Goal: Information Seeking & Learning: Find specific fact

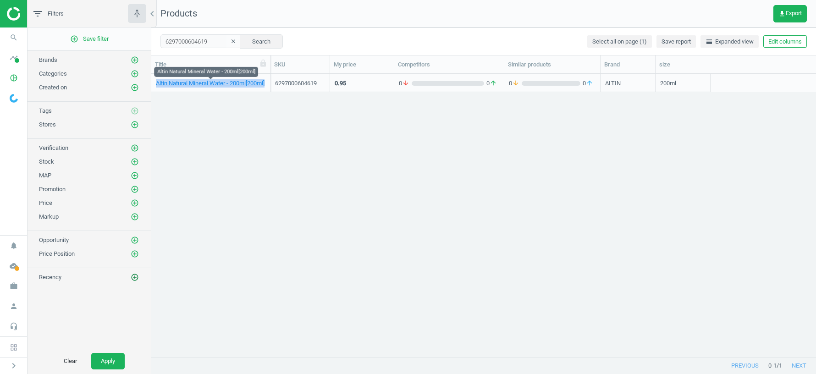
scroll to position [283, 665]
click at [16, 81] on icon "pie_chart_outlined" at bounding box center [13, 77] width 17 height 17
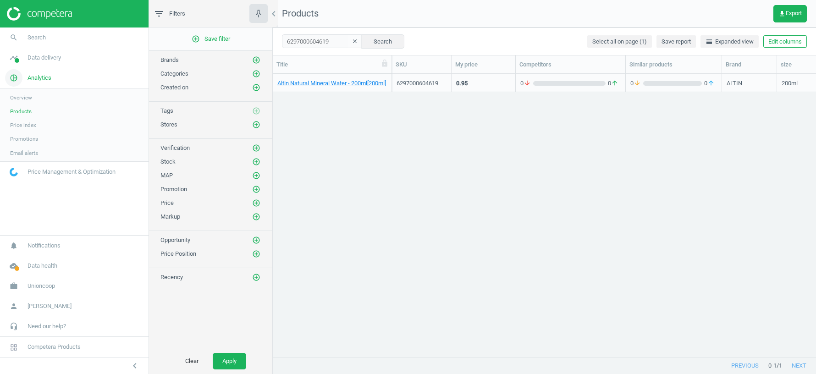
scroll to position [0, 0]
click at [46, 59] on span "Data delivery" at bounding box center [44, 58] width 33 height 8
click at [18, 103] on span "Matches" at bounding box center [20, 104] width 20 height 7
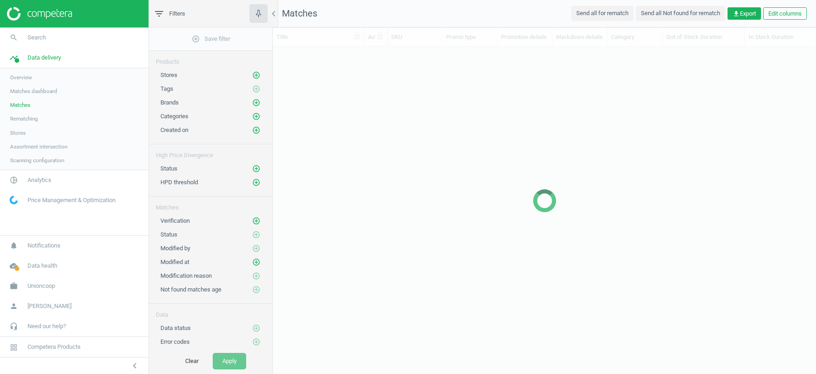
scroll to position [311, 543]
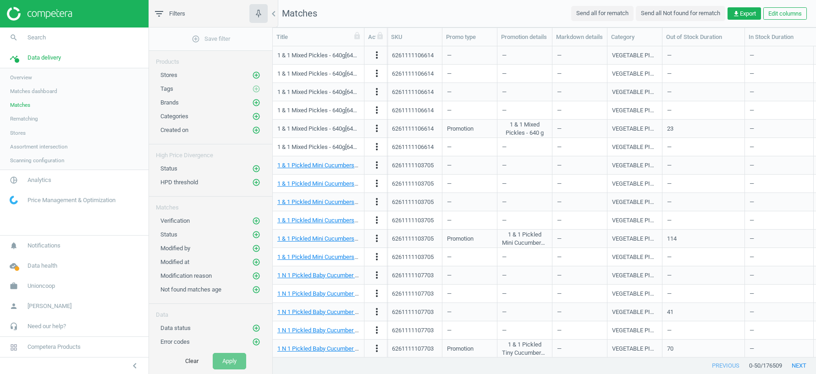
click at [13, 133] on span "Stores" at bounding box center [18, 132] width 16 height 7
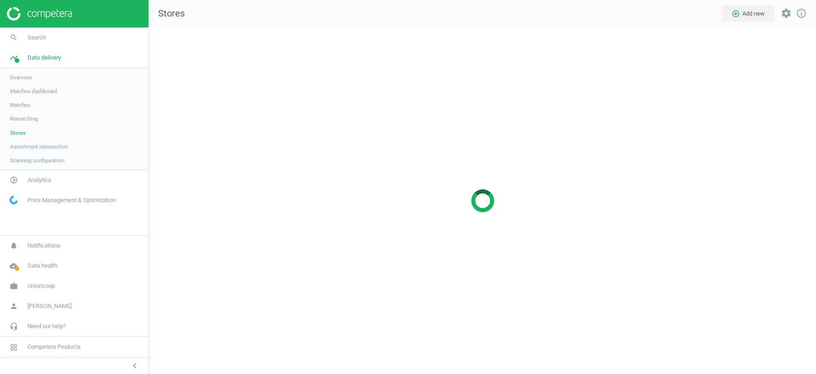
scroll to position [347, 667]
click at [34, 147] on span "Assortment intersection" at bounding box center [38, 146] width 57 height 7
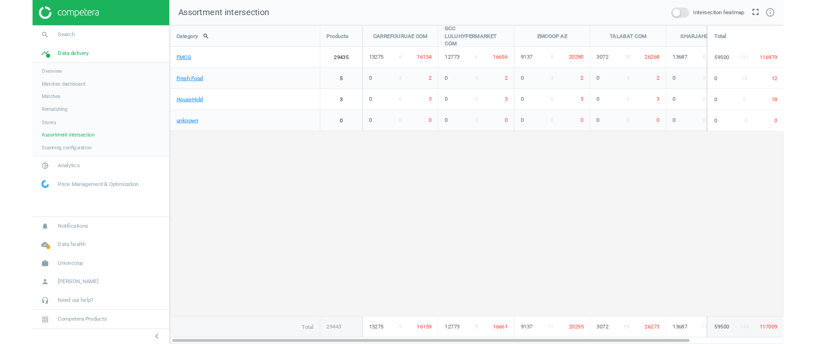
scroll to position [347, 667]
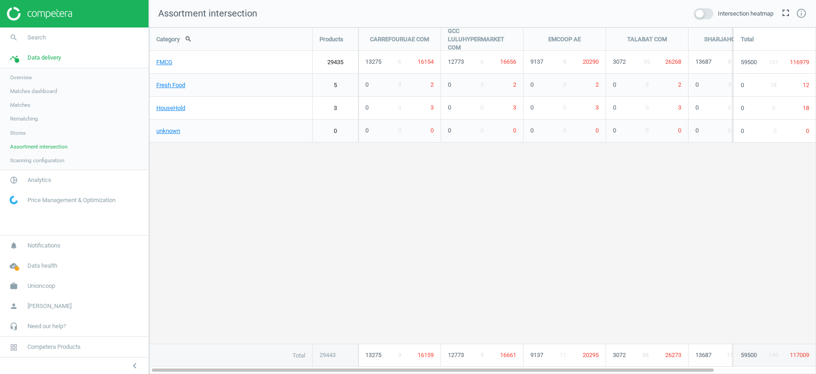
click at [705, 14] on span at bounding box center [703, 13] width 19 height 11
click at [0, 0] on input "checkbox" at bounding box center [0, 0] width 0 height 0
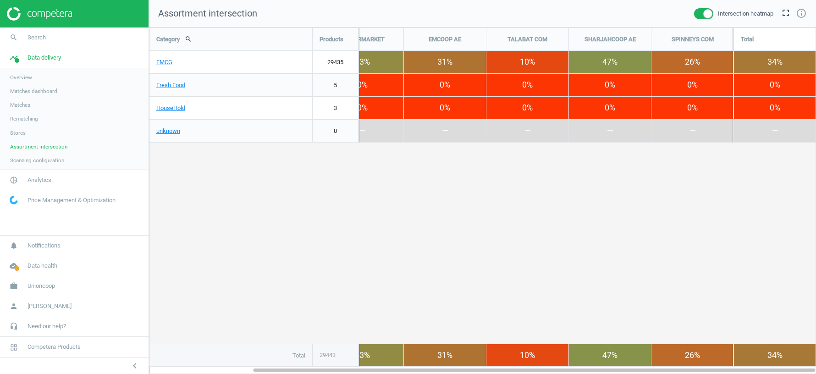
click at [26, 102] on span "Matches" at bounding box center [20, 104] width 20 height 7
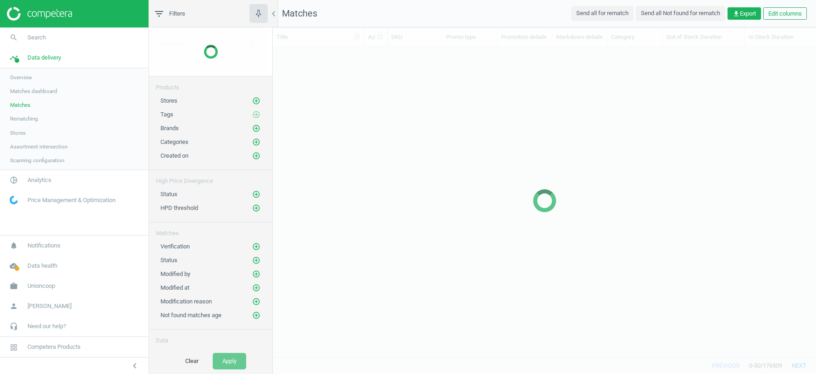
scroll to position [311, 543]
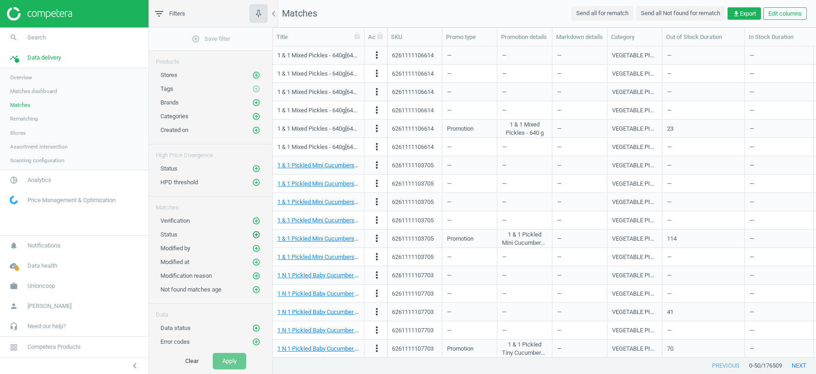
click at [257, 231] on icon "add_circle_outline" at bounding box center [256, 235] width 8 height 8
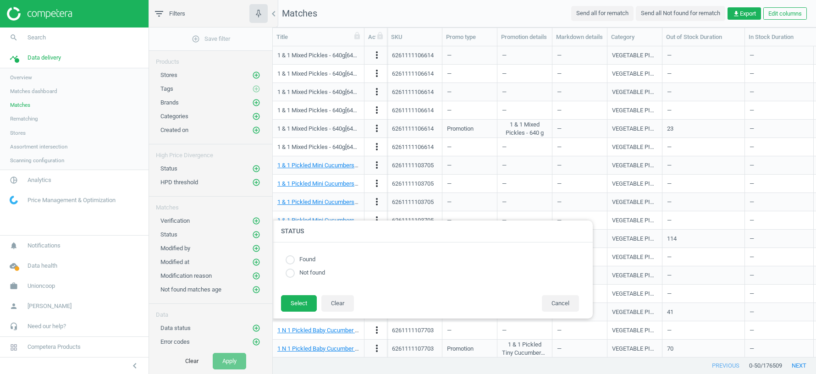
click at [292, 259] on input "radio" at bounding box center [290, 259] width 9 height 9
radio input "true"
click at [293, 299] on button "Select" at bounding box center [299, 303] width 36 height 17
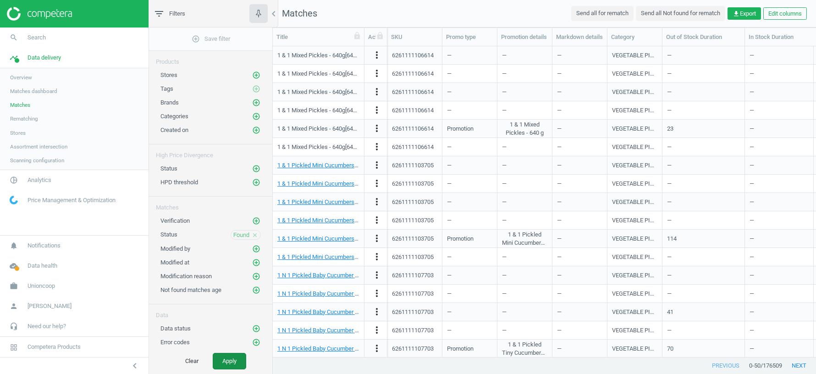
click at [232, 358] on button "Apply" at bounding box center [229, 361] width 33 height 17
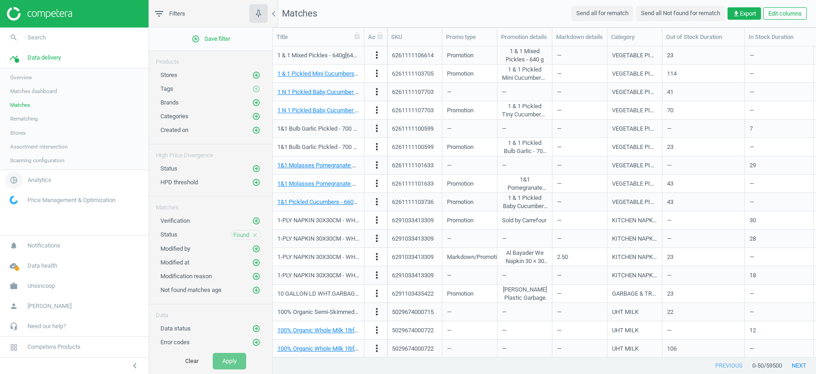
click at [46, 179] on span "Analytics" at bounding box center [40, 180] width 24 height 8
click at [23, 110] on span "Products" at bounding box center [21, 111] width 22 height 7
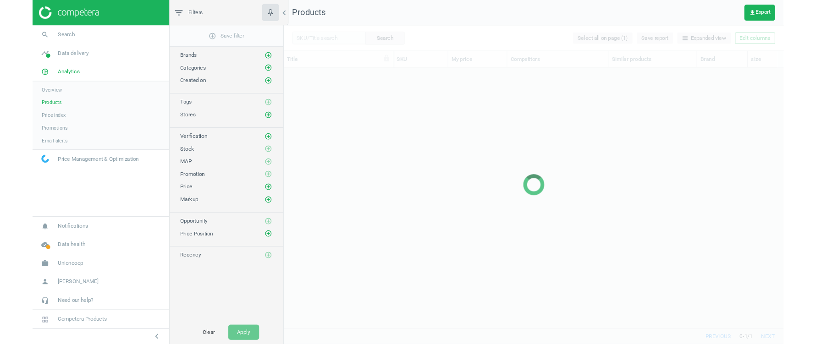
scroll to position [283, 543]
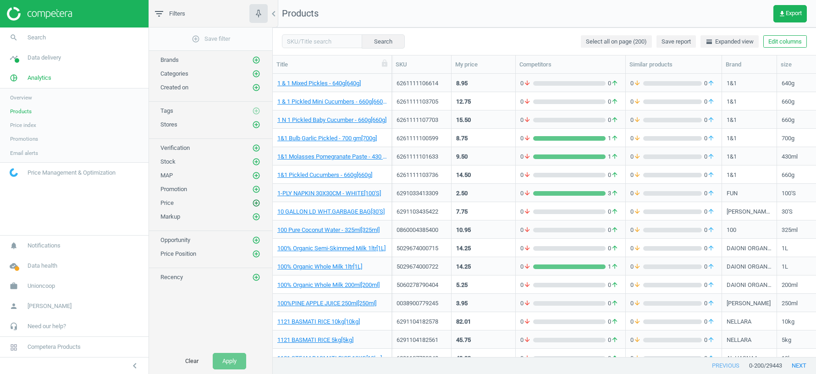
click at [256, 199] on icon "add_circle_outline" at bounding box center [256, 203] width 8 height 8
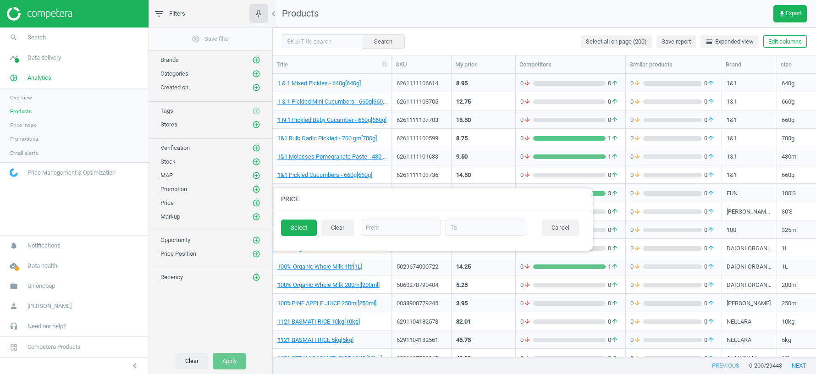
click at [189, 360] on button "Clear" at bounding box center [192, 361] width 33 height 17
click at [567, 227] on button "Cancel" at bounding box center [560, 228] width 37 height 17
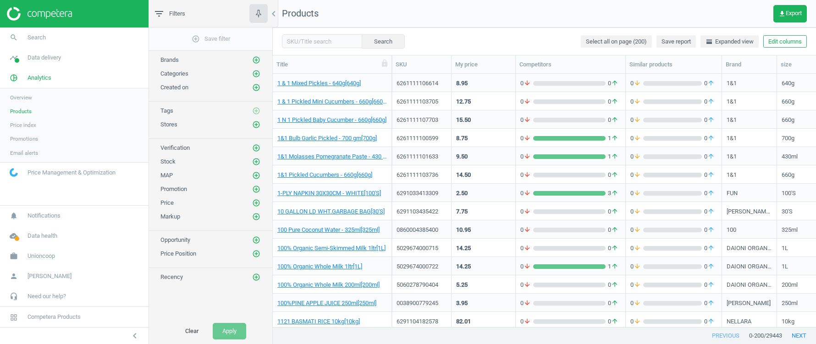
scroll to position [254, 543]
click at [39, 62] on link "timeline Data delivery" at bounding box center [74, 58] width 149 height 20
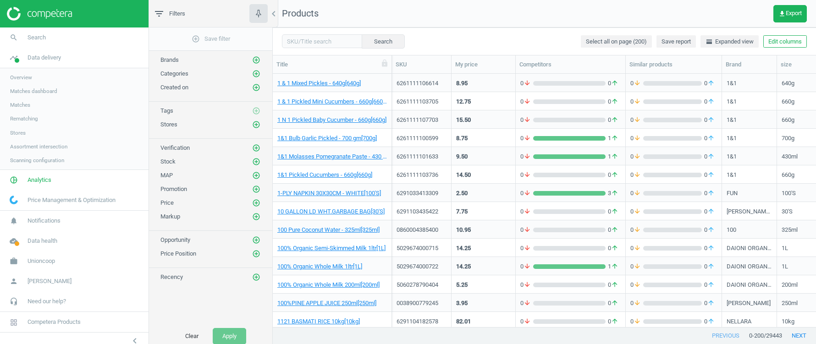
click at [21, 75] on span "Overview" at bounding box center [21, 77] width 22 height 7
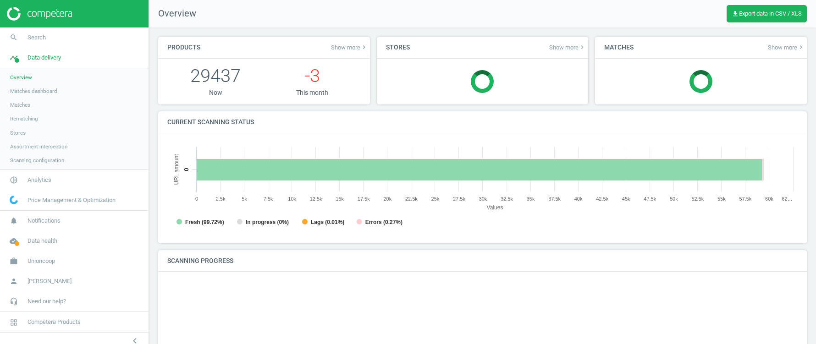
scroll to position [183, 630]
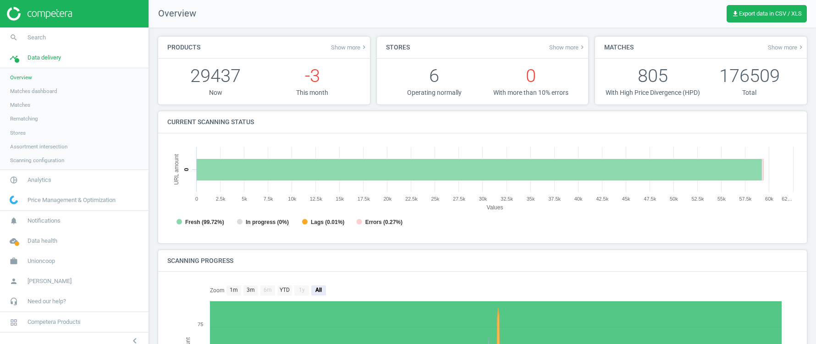
click at [14, 134] on span "Stores" at bounding box center [18, 132] width 16 height 7
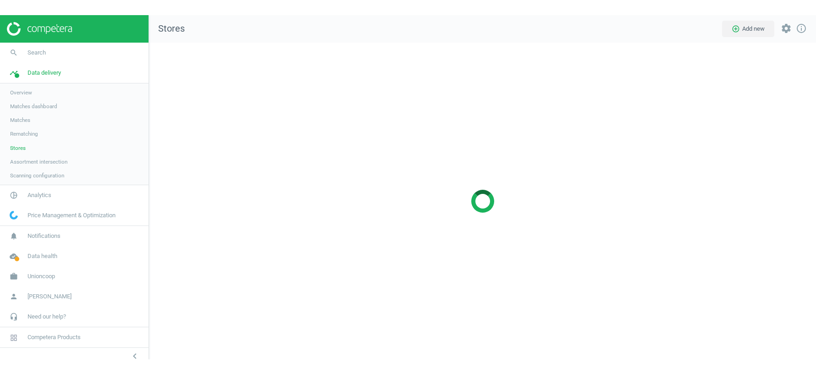
scroll to position [317, 667]
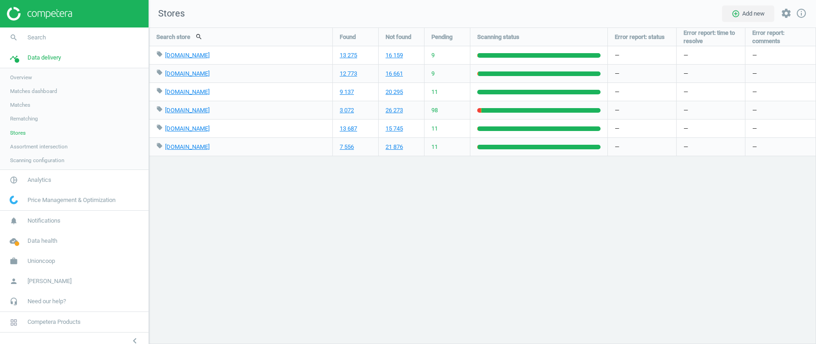
click at [22, 92] on span "Matches dashboard" at bounding box center [33, 91] width 47 height 7
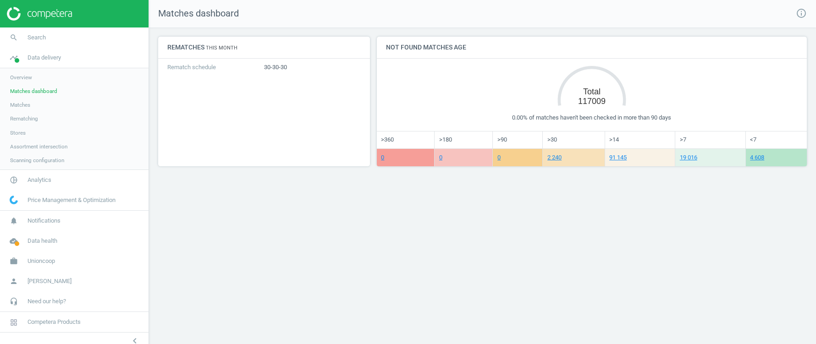
drag, startPoint x: 577, startPoint y: 101, endPoint x: 605, endPoint y: 101, distance: 28.0
click at [605, 101] on tspan "117009" at bounding box center [592, 101] width 28 height 9
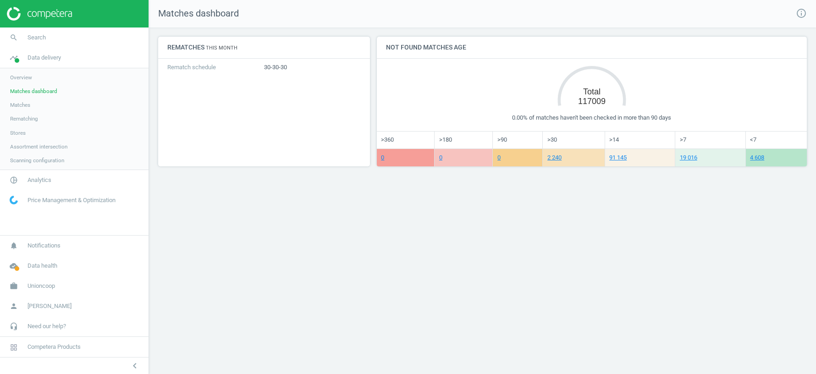
click at [34, 148] on span "Assortment intersection" at bounding box center [38, 146] width 57 height 7
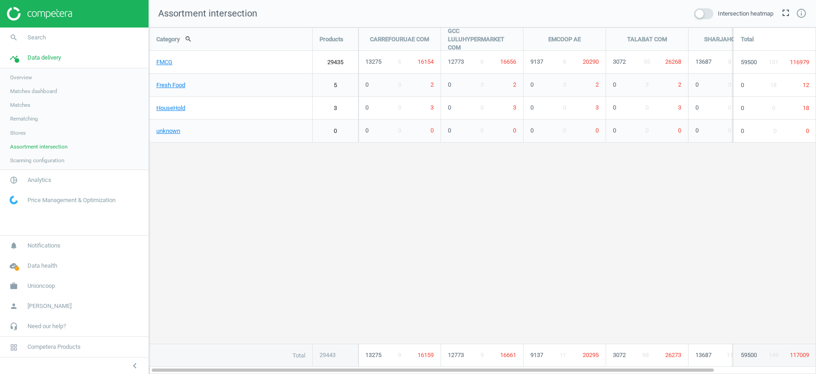
scroll to position [347, 667]
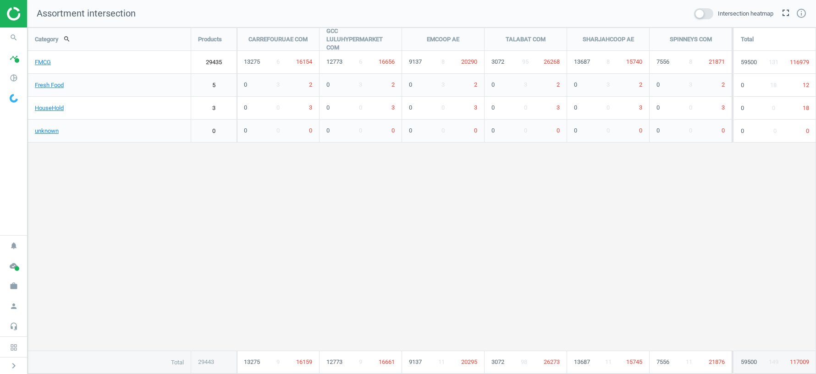
scroll to position [347, 789]
click at [13, 74] on icon "pie_chart_outlined" at bounding box center [13, 77] width 17 height 17
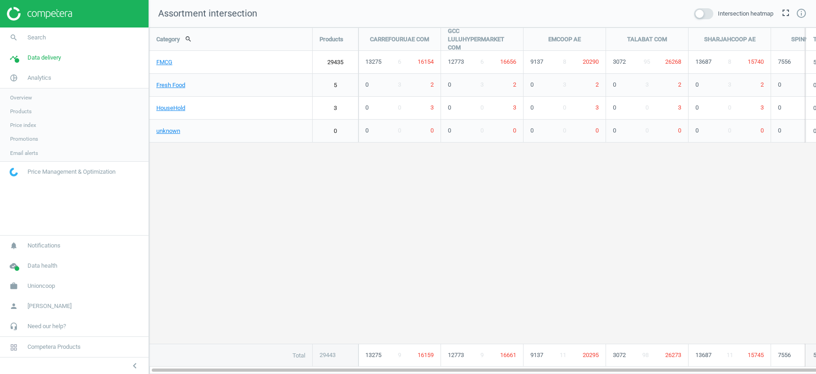
scroll to position [347, 667]
click at [26, 111] on span "Products" at bounding box center [21, 111] width 22 height 7
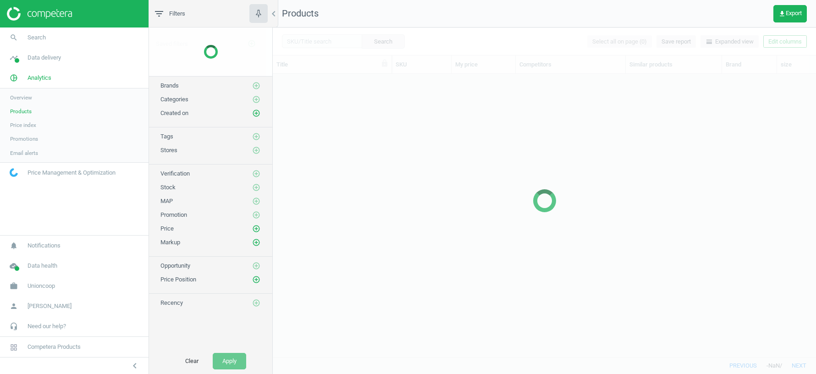
scroll to position [283, 543]
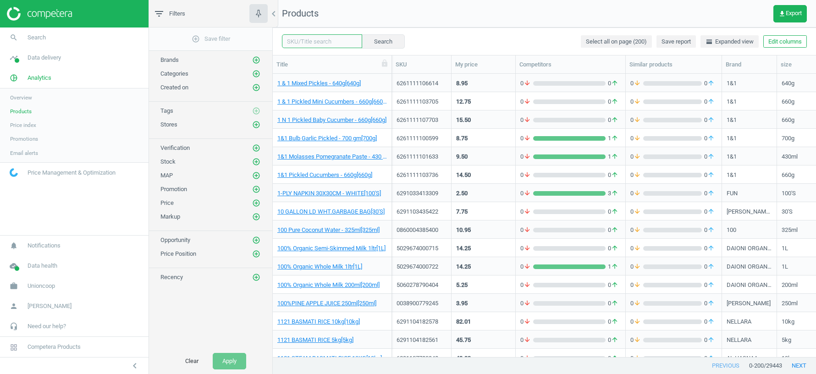
click at [312, 41] on input "text" at bounding box center [322, 41] width 80 height 14
paste input "[CREDIT_CARD_NUMBER]"
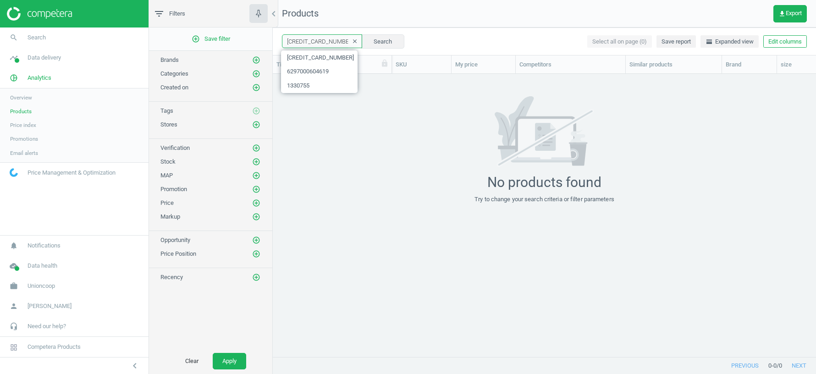
click at [324, 39] on input "[CREDIT_CARD_NUMBER]" at bounding box center [322, 41] width 80 height 14
paste input "[CREDIT_CARD_NUMBER]"
click at [309, 43] on input "[CREDIT_CARD_NUMBER]" at bounding box center [322, 41] width 80 height 14
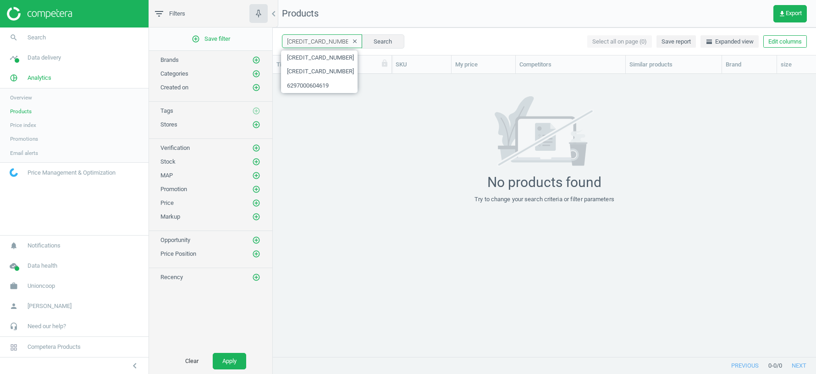
click at [309, 43] on input "[CREDIT_CARD_NUMBER]" at bounding box center [322, 41] width 80 height 14
paste input "629700144015"
type input "6297001440155"
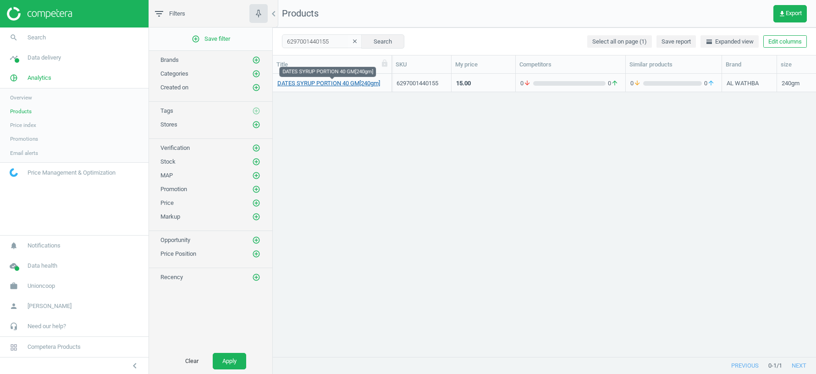
click at [336, 82] on link "DATES SYRUP PORTION 40 GM[240gm]" at bounding box center [328, 83] width 103 height 8
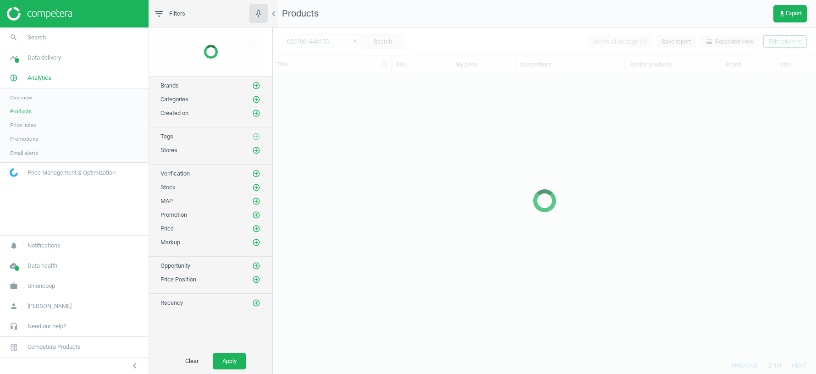
scroll to position [283, 543]
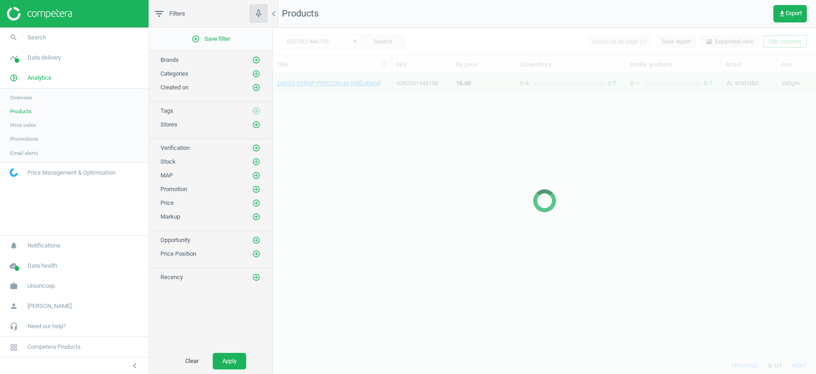
click at [304, 42] on div at bounding box center [544, 201] width 543 height 347
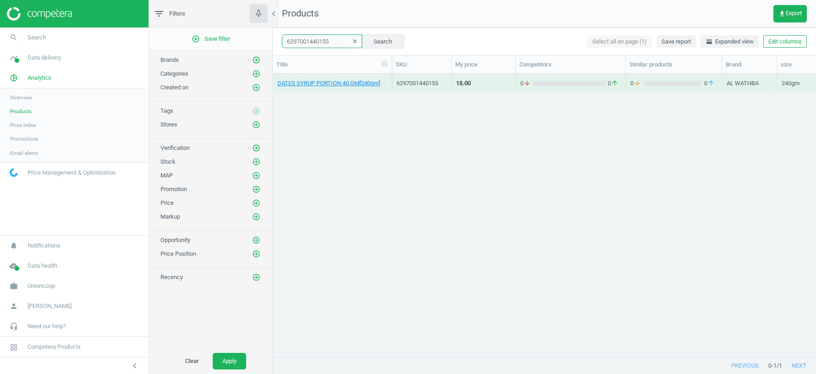
click at [299, 37] on input "6297001440155" at bounding box center [322, 41] width 80 height 14
paste input "12000066474"
type input "12000066474"
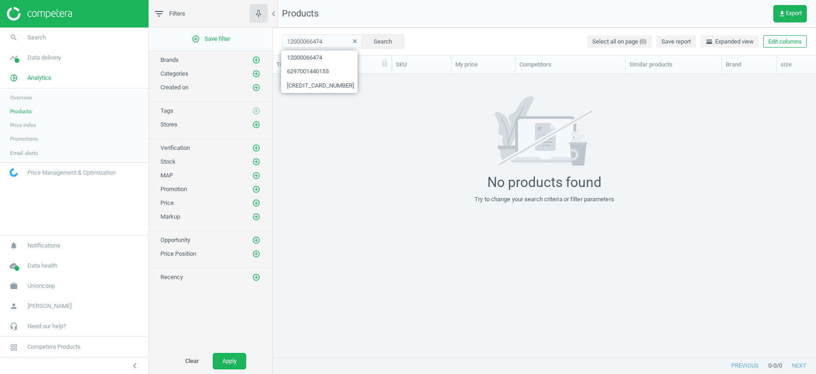
click at [336, 234] on div "grid" at bounding box center [544, 216] width 543 height 284
click at [47, 66] on link "timeline Data delivery" at bounding box center [74, 58] width 149 height 20
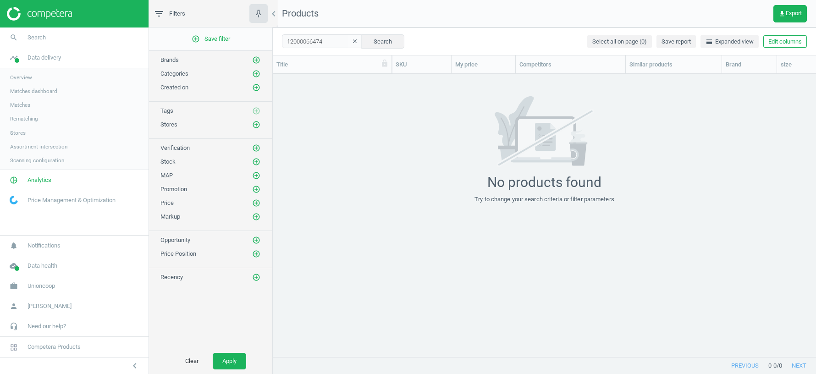
click at [19, 120] on span "Rematching" at bounding box center [24, 118] width 28 height 7
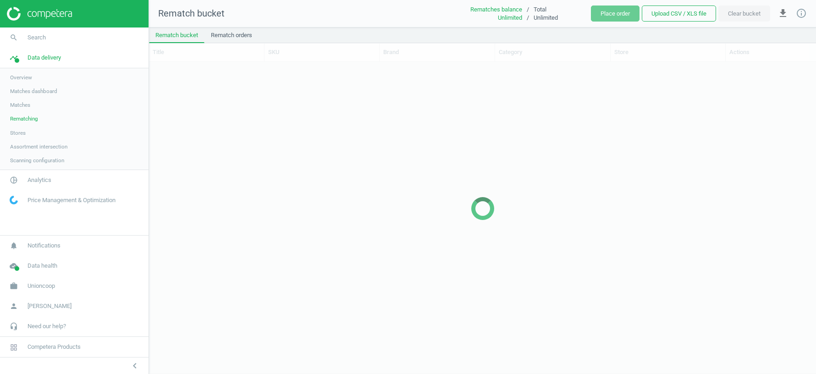
scroll to position [312, 667]
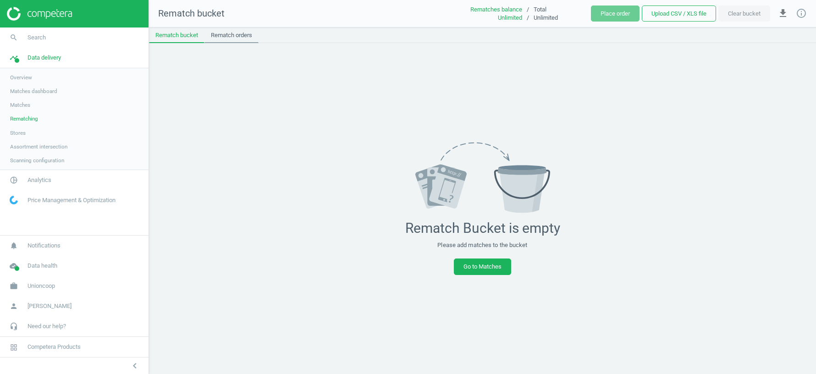
click at [235, 35] on link "Rematch orders" at bounding box center [231, 36] width 54 height 16
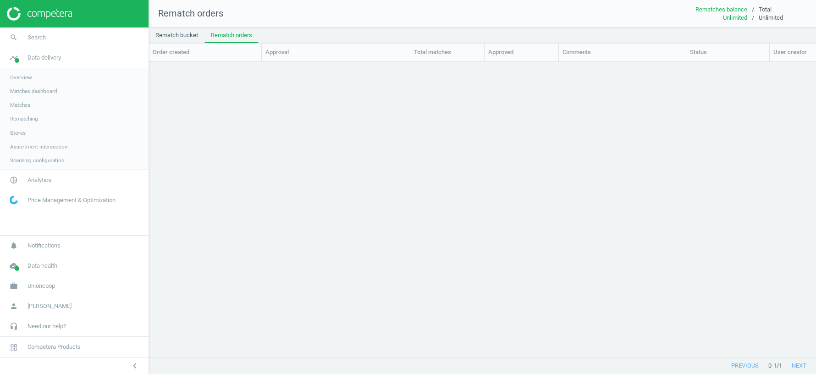
scroll to position [296, 667]
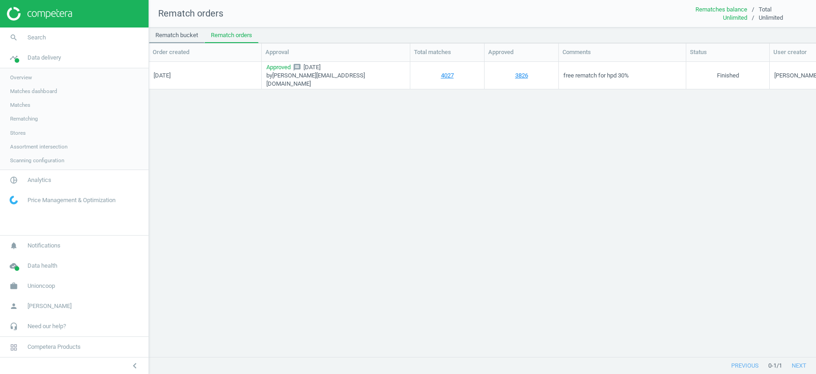
click at [173, 36] on link "Rematch bucket" at bounding box center [176, 36] width 55 height 16
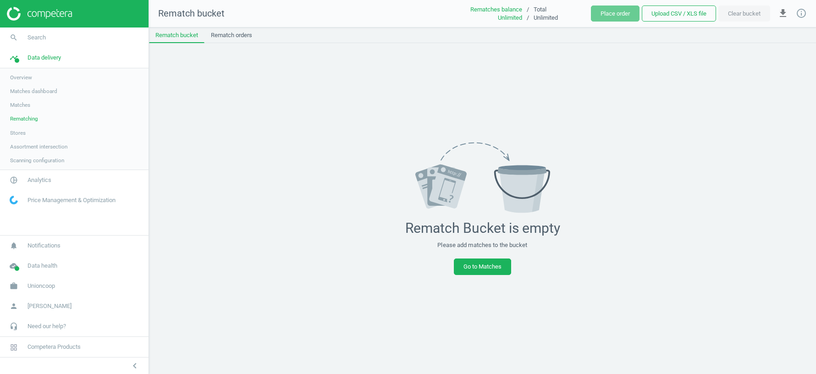
click at [36, 92] on span "Matches dashboard" at bounding box center [33, 91] width 47 height 7
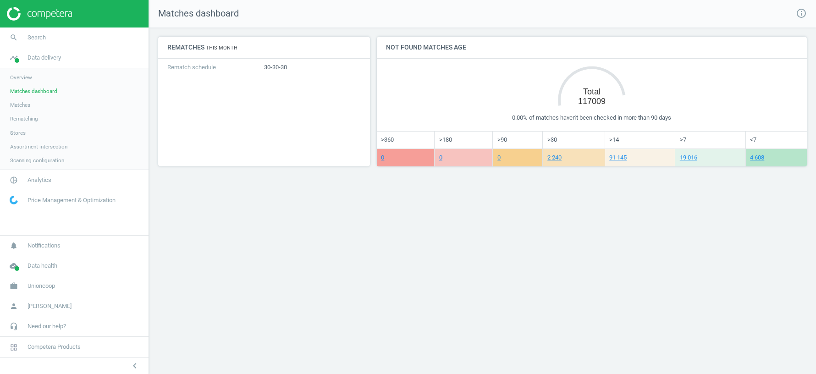
click at [23, 102] on span "Matches" at bounding box center [20, 104] width 20 height 7
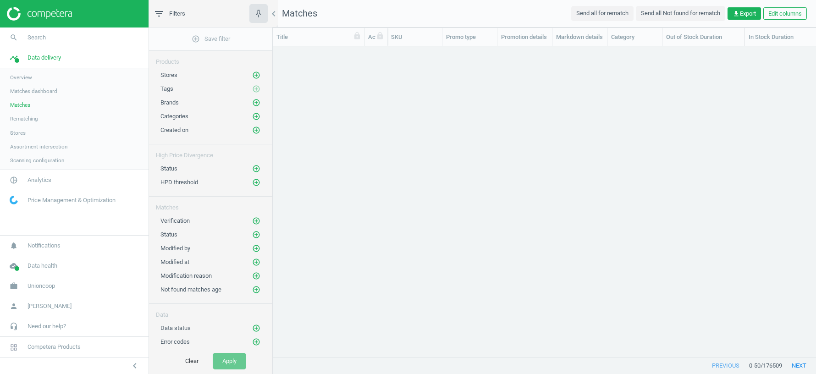
scroll to position [311, 543]
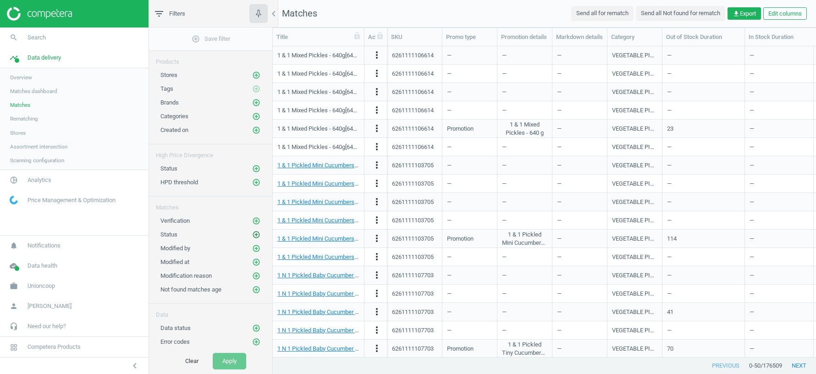
click at [256, 232] on icon "add_circle_outline" at bounding box center [256, 235] width 8 height 8
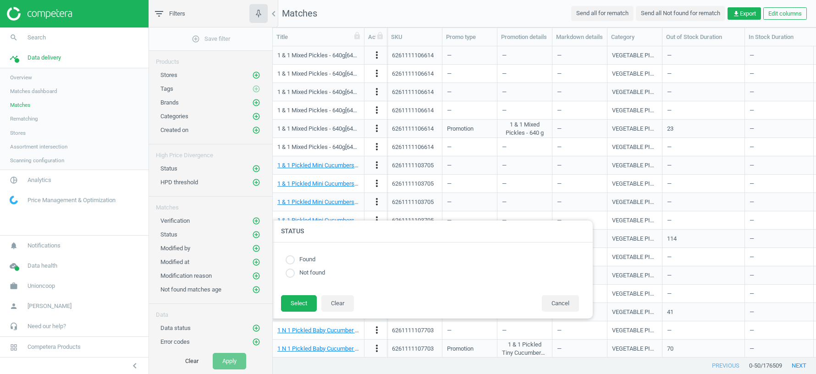
click at [307, 275] on label "Not found" at bounding box center [310, 273] width 30 height 9
click at [295, 274] on input "radio" at bounding box center [290, 273] width 9 height 9
radio input "true"
click at [296, 300] on button "Select" at bounding box center [299, 303] width 36 height 17
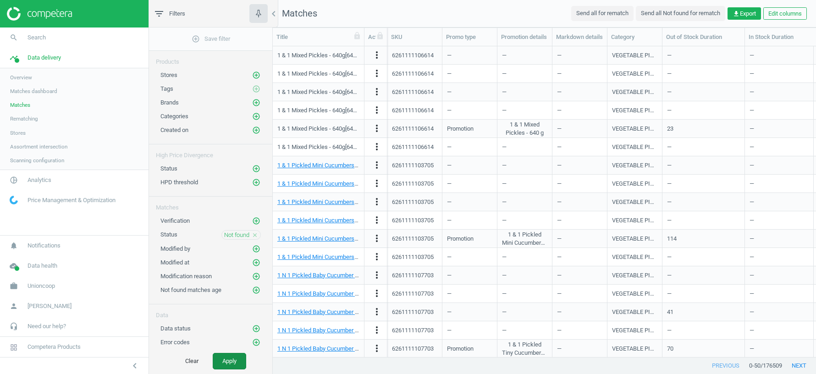
click at [236, 355] on button "Apply" at bounding box center [229, 361] width 33 height 17
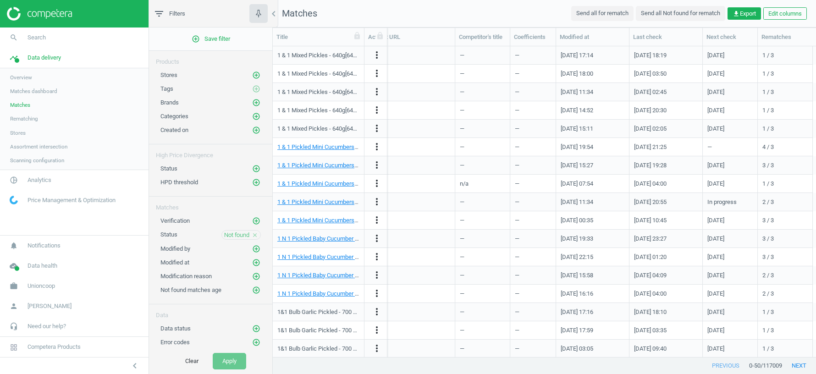
scroll to position [0, 1156]
click at [255, 232] on icon "close" at bounding box center [255, 235] width 6 height 6
click at [254, 231] on icon "add_circle_outline" at bounding box center [256, 235] width 8 height 8
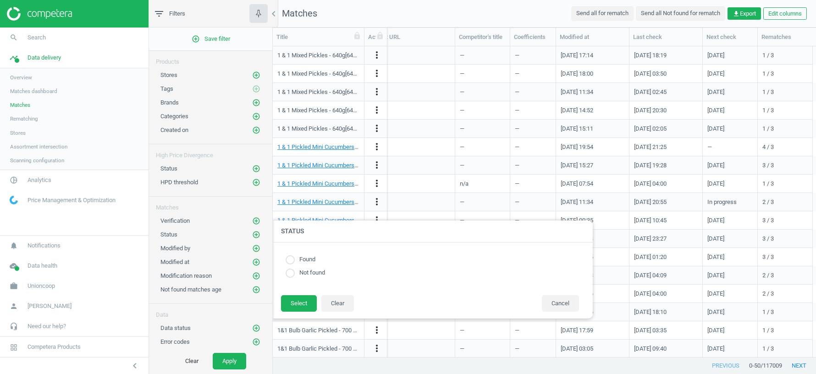
click at [293, 276] on input "radio" at bounding box center [290, 273] width 9 height 9
radio input "true"
click at [291, 301] on button "Select" at bounding box center [299, 303] width 36 height 17
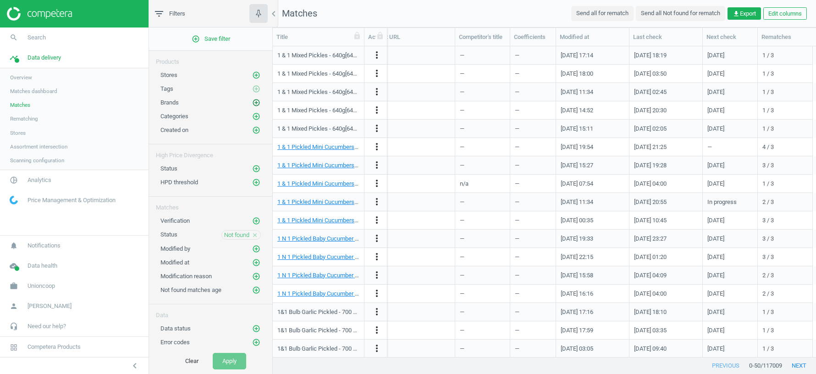
click at [259, 103] on icon "add_circle_outline" at bounding box center [256, 103] width 8 height 8
click at [257, 101] on icon "add_circle_outline" at bounding box center [256, 103] width 8 height 8
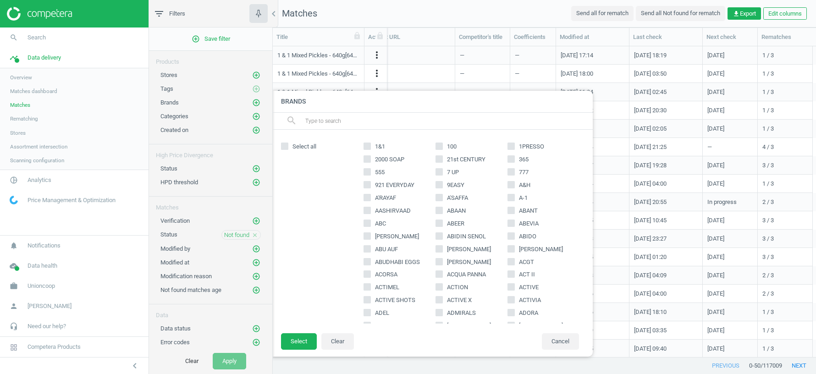
click at [315, 120] on input "text" at bounding box center [445, 121] width 282 height 15
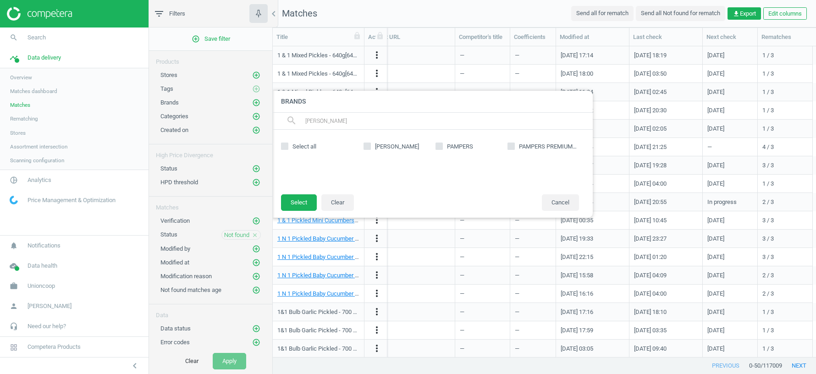
type input "[PERSON_NAME]"
click at [441, 145] on input "PAMPERS" at bounding box center [440, 147] width 6 height 6
checkbox input "true"
click at [292, 201] on button "Select" at bounding box center [299, 202] width 36 height 17
click at [229, 362] on button "Apply" at bounding box center [229, 361] width 33 height 17
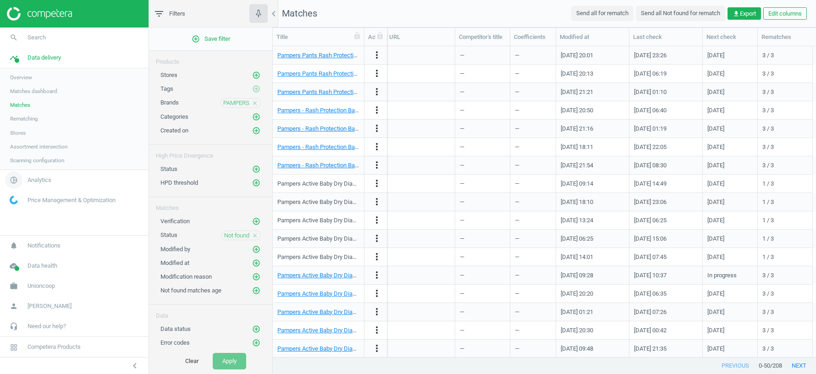
click at [35, 182] on span "Analytics" at bounding box center [40, 180] width 24 height 8
click at [22, 111] on span "Products" at bounding box center [21, 111] width 22 height 7
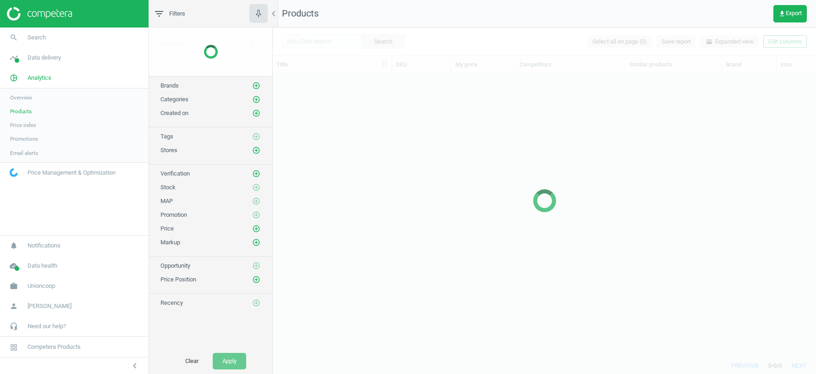
scroll to position [283, 543]
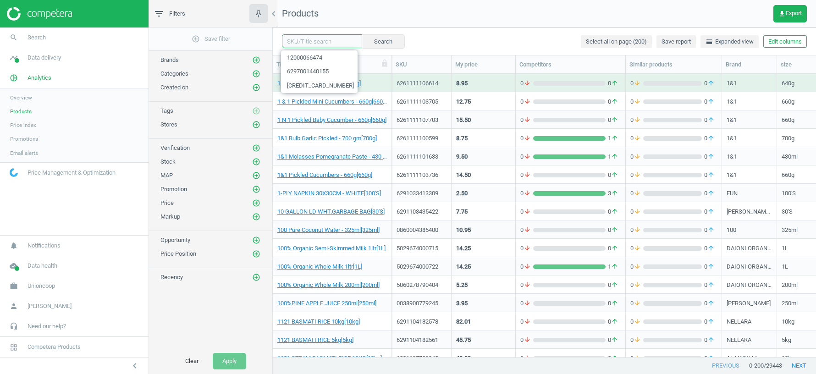
click at [300, 41] on input "text" at bounding box center [322, 41] width 80 height 14
paste input "12000066474"
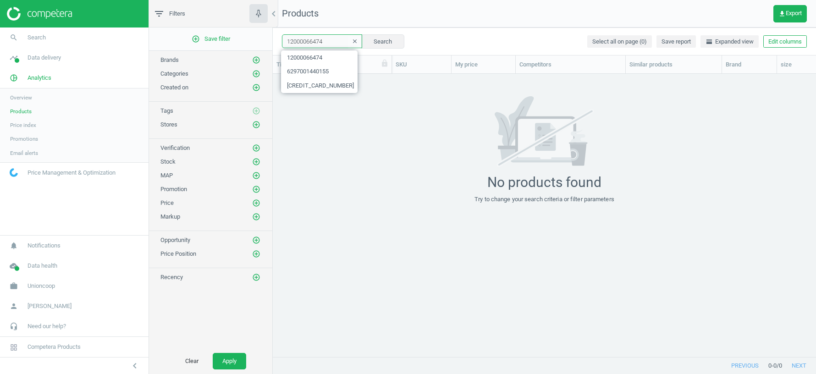
click at [321, 40] on input "12000066474" at bounding box center [322, 41] width 80 height 14
paste input "4005906005568"
click at [292, 42] on input "4005906005568" at bounding box center [322, 41] width 80 height 14
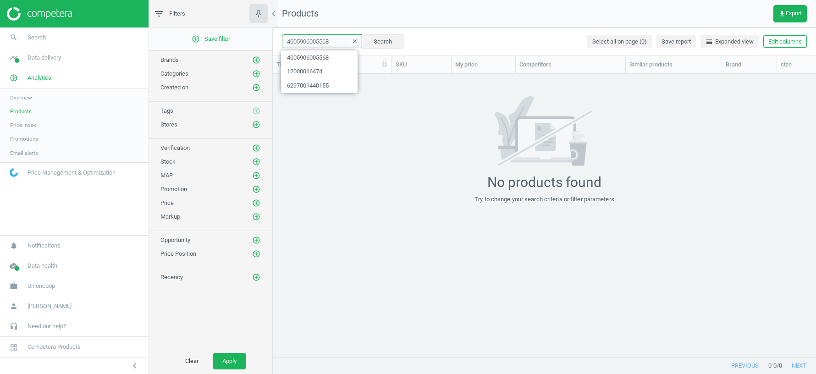
click at [292, 42] on input "4005906005568" at bounding box center [322, 41] width 80 height 14
paste input "890610204132"
type input "8906102041328"
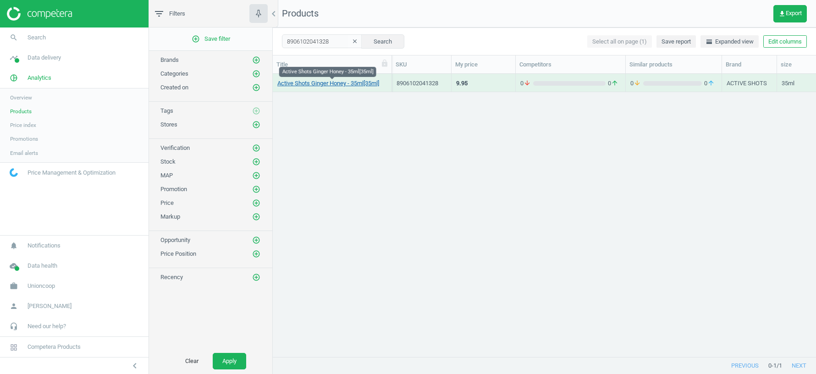
click at [369, 84] on link "Active Shots Ginger Honey - 35ml[35ml]" at bounding box center [328, 83] width 102 height 8
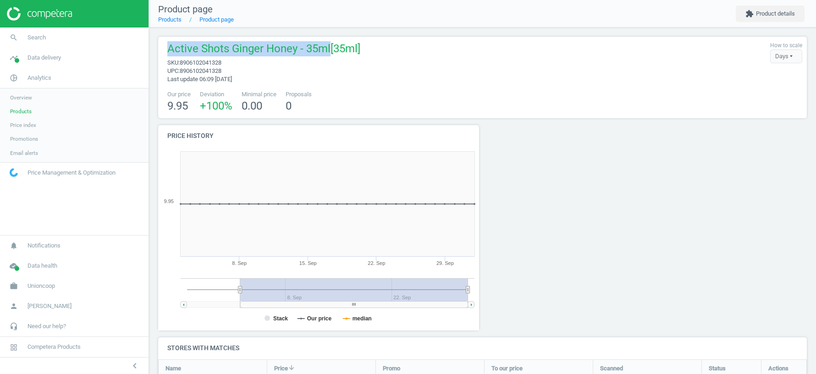
drag, startPoint x: 167, startPoint y: 48, endPoint x: 328, endPoint y: 50, distance: 160.5
click at [328, 50] on span "Active Shots Ginger Honey - 35ml[35ml]" at bounding box center [263, 49] width 193 height 17
copy span "Active Shots Ginger Honey - 35ml"
click at [170, 20] on link "Products" at bounding box center [169, 19] width 23 height 7
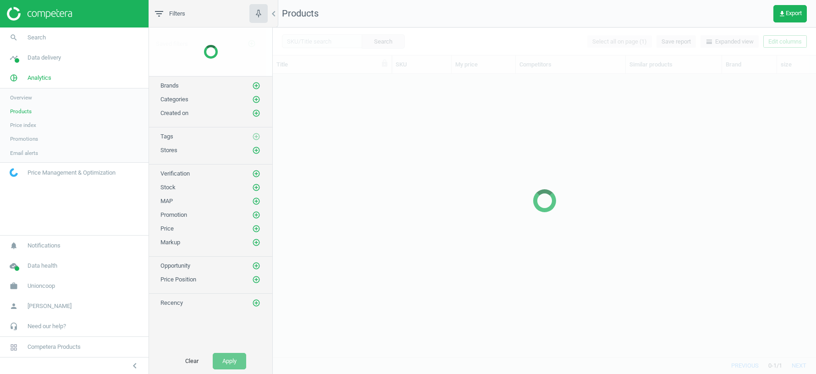
scroll to position [283, 543]
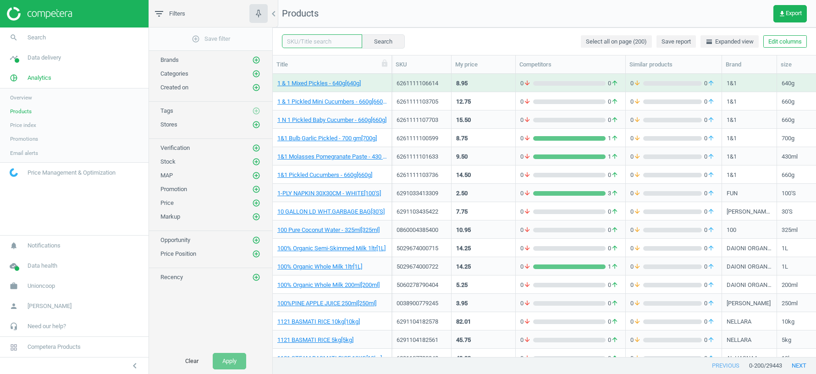
click at [314, 43] on input "text" at bounding box center [322, 41] width 80 height 14
paste input "6281026121427"
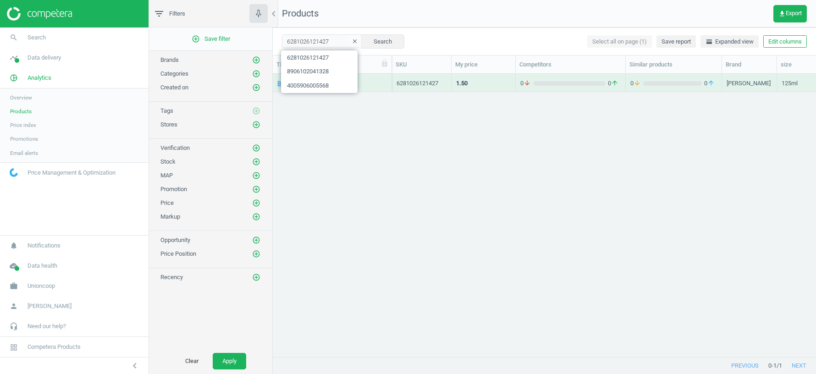
click at [375, 230] on div "BANANA[125ml] 6281026121427 1.50 0 arrow_downward 0 arrow_upward 0 arrow_downwa…" at bounding box center [544, 216] width 543 height 284
drag, startPoint x: 330, startPoint y: 84, endPoint x: 277, endPoint y: 82, distance: 52.3
click at [277, 82] on span "BANANA[125ml]" at bounding box center [332, 83] width 110 height 8
copy link "BANANA[125ml]"
click at [307, 44] on input "6281026121427" at bounding box center [322, 41] width 80 height 14
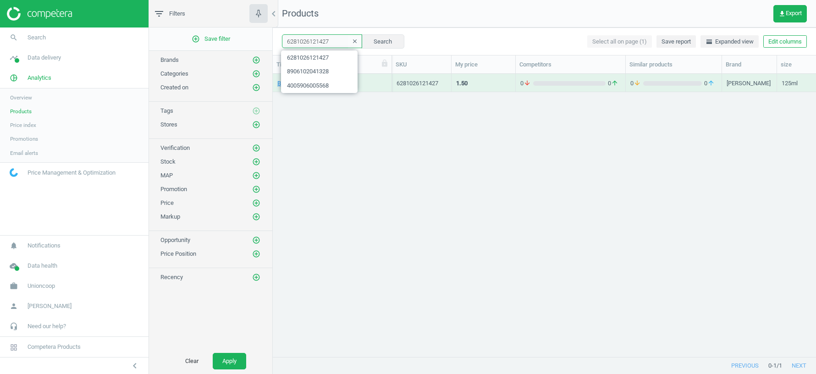
click at [307, 44] on input "6281026121427" at bounding box center [322, 41] width 80 height 14
paste input "8906102041328"
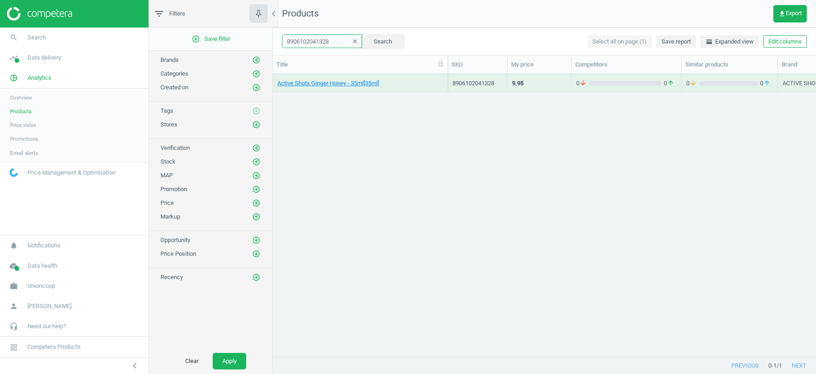
drag, startPoint x: 391, startPoint y: 62, endPoint x: 447, endPoint y: 62, distance: 55.9
click at [447, 62] on div at bounding box center [447, 64] width 9 height 18
drag, startPoint x: 402, startPoint y: 83, endPoint x: 276, endPoint y: 83, distance: 126.1
click at [276, 83] on div "Active Shots Ginger Honey - 35ml[35ml]" at bounding box center [360, 83] width 175 height 18
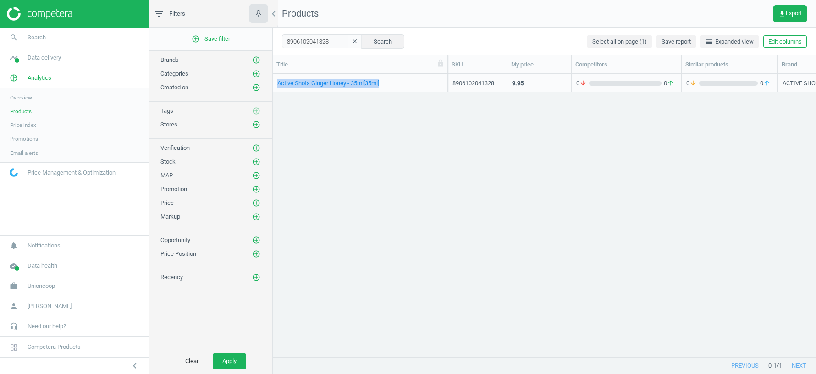
copy link "Active Shots Ginger Honey - 35ml[35ml]"
click at [301, 42] on input "8906102041328" at bounding box center [322, 41] width 80 height 14
paste input "6297001440155"
type input "6297001440155"
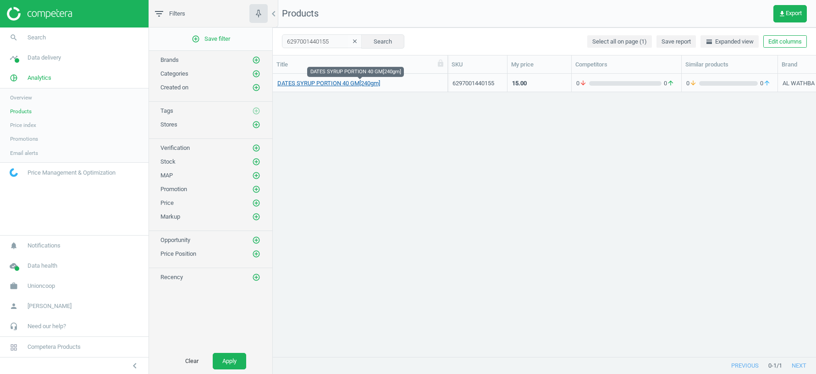
click at [373, 86] on link "DATES SYRUP PORTION 40 GM[240gm]" at bounding box center [328, 83] width 103 height 8
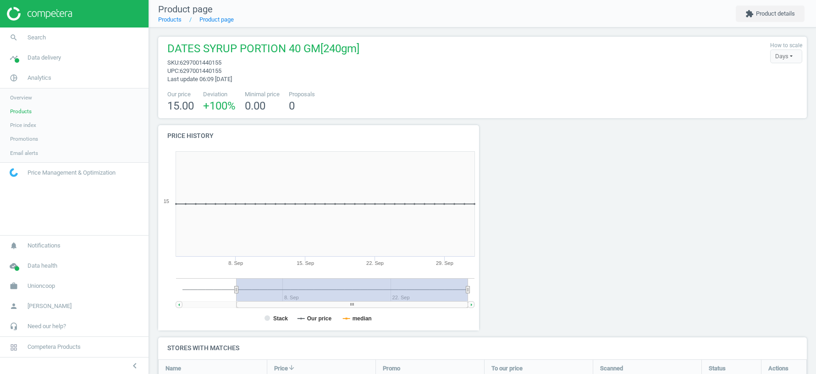
click at [177, 50] on span "DATES SYRUP PORTION 40 GM[240gm]" at bounding box center [263, 49] width 192 height 17
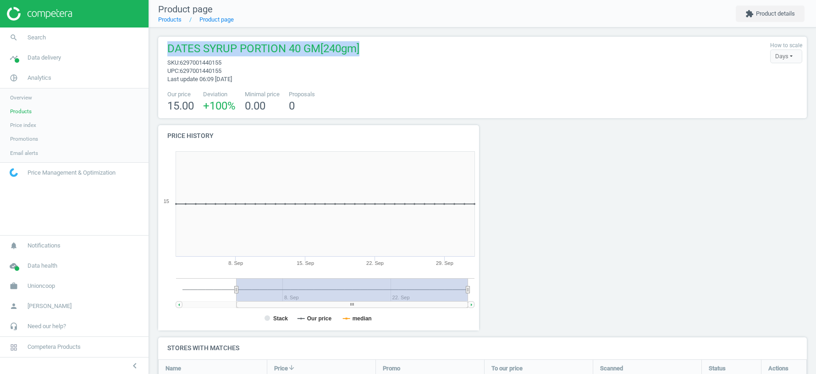
click at [177, 50] on span "DATES SYRUP PORTION 40 GM[240gm]" at bounding box center [263, 49] width 192 height 17
copy span "DATES SYRUP PORTION 40 GM[240gm]"
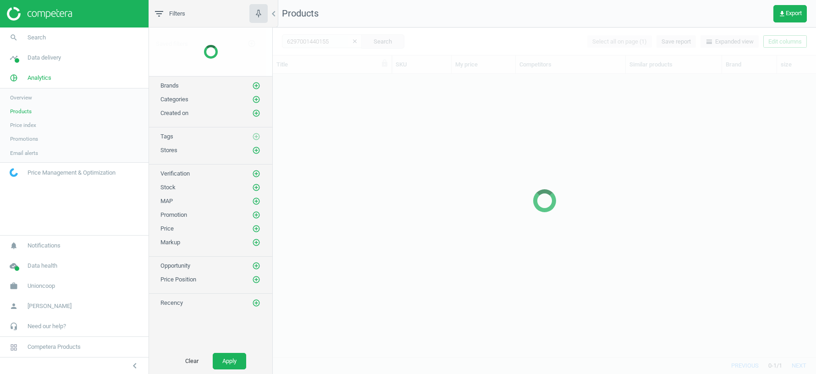
scroll to position [283, 543]
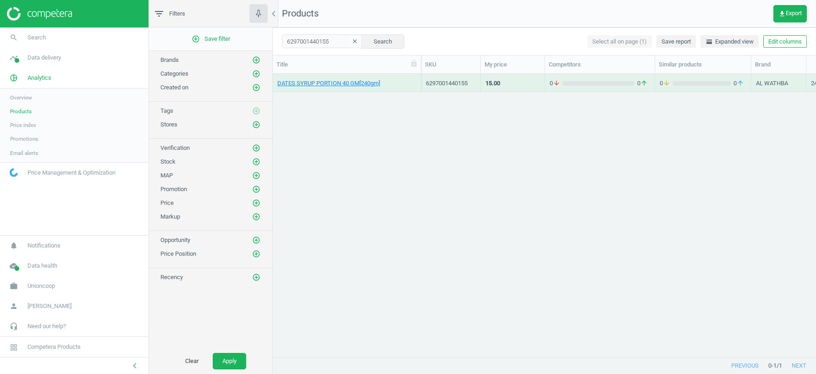
drag, startPoint x: 392, startPoint y: 67, endPoint x: 427, endPoint y: 67, distance: 35.8
click at [426, 67] on div at bounding box center [420, 64] width 9 height 18
drag, startPoint x: 740, startPoint y: 84, endPoint x: 699, endPoint y: 84, distance: 40.8
click at [699, 84] on div "AL WATHBA" at bounding box center [723, 83] width 55 height 18
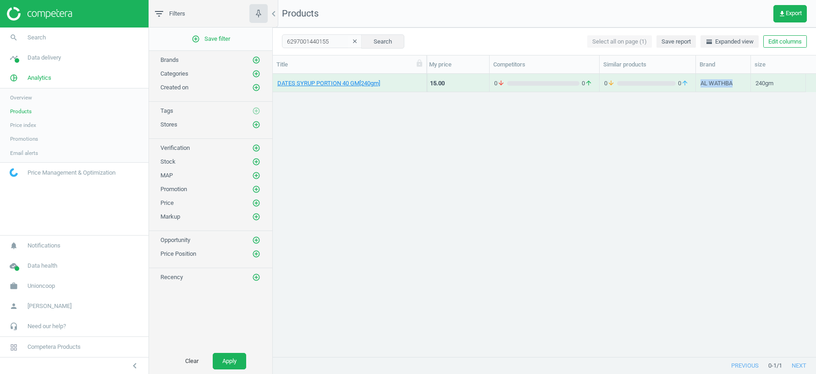
copy div "AL WATHBA"
click at [315, 44] on input "6297001440155" at bounding box center [322, 41] width 80 height 14
paste input "81026121427"
type input "6281026121427"
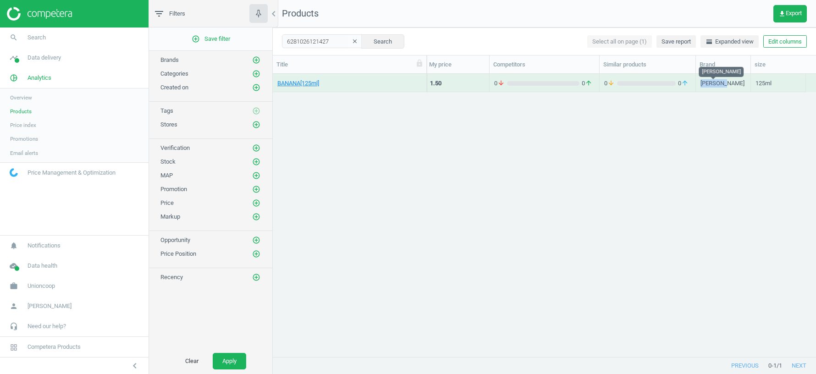
drag, startPoint x: 735, startPoint y: 81, endPoint x: 700, endPoint y: 80, distance: 34.9
click at [700, 80] on div "[PERSON_NAME]" at bounding box center [723, 83] width 55 height 18
copy div "[PERSON_NAME]"
drag, startPoint x: 333, startPoint y: 81, endPoint x: 276, endPoint y: 81, distance: 56.9
click at [276, 81] on div "BANANA[125ml]" at bounding box center [350, 83] width 154 height 18
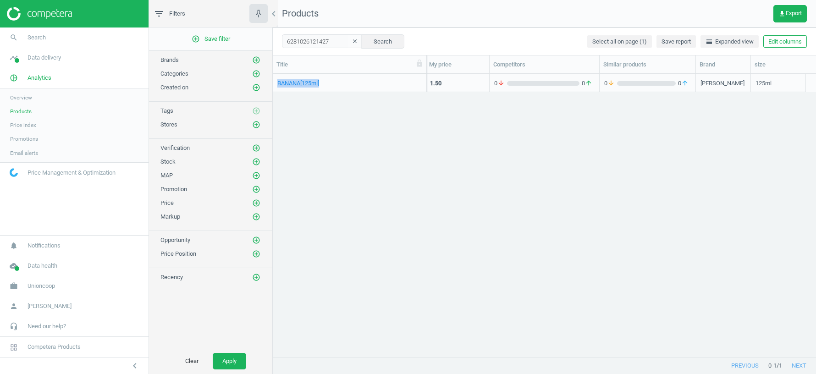
copy link "BANANA[125ml]"
click at [555, 200] on div "BANANA[125ml] 6281026121427 1.50 0 arrow_downward 0 arrow_upward 0 arrow_downwa…" at bounding box center [544, 216] width 543 height 284
